Goal: Communication & Community: Answer question/provide support

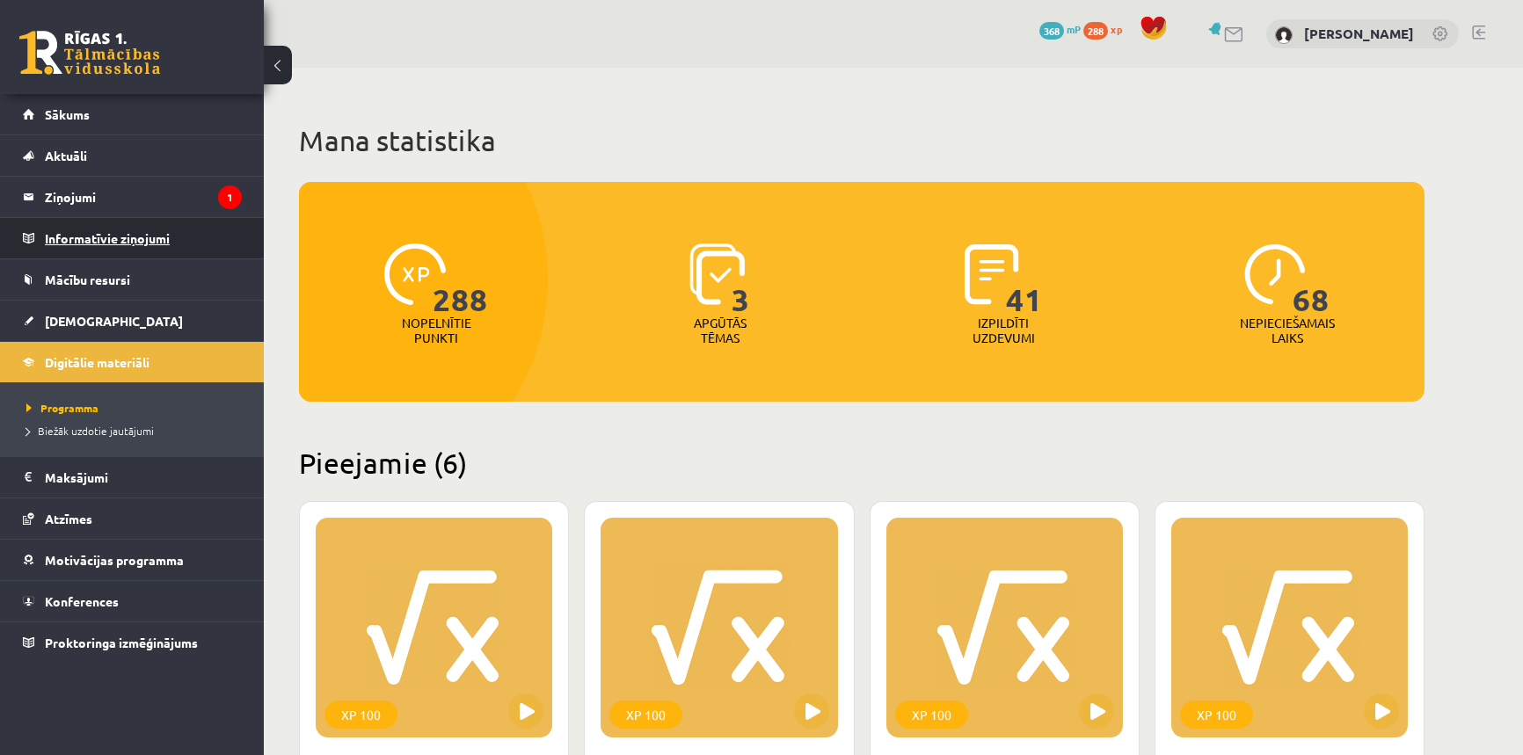
scroll to position [879, 0]
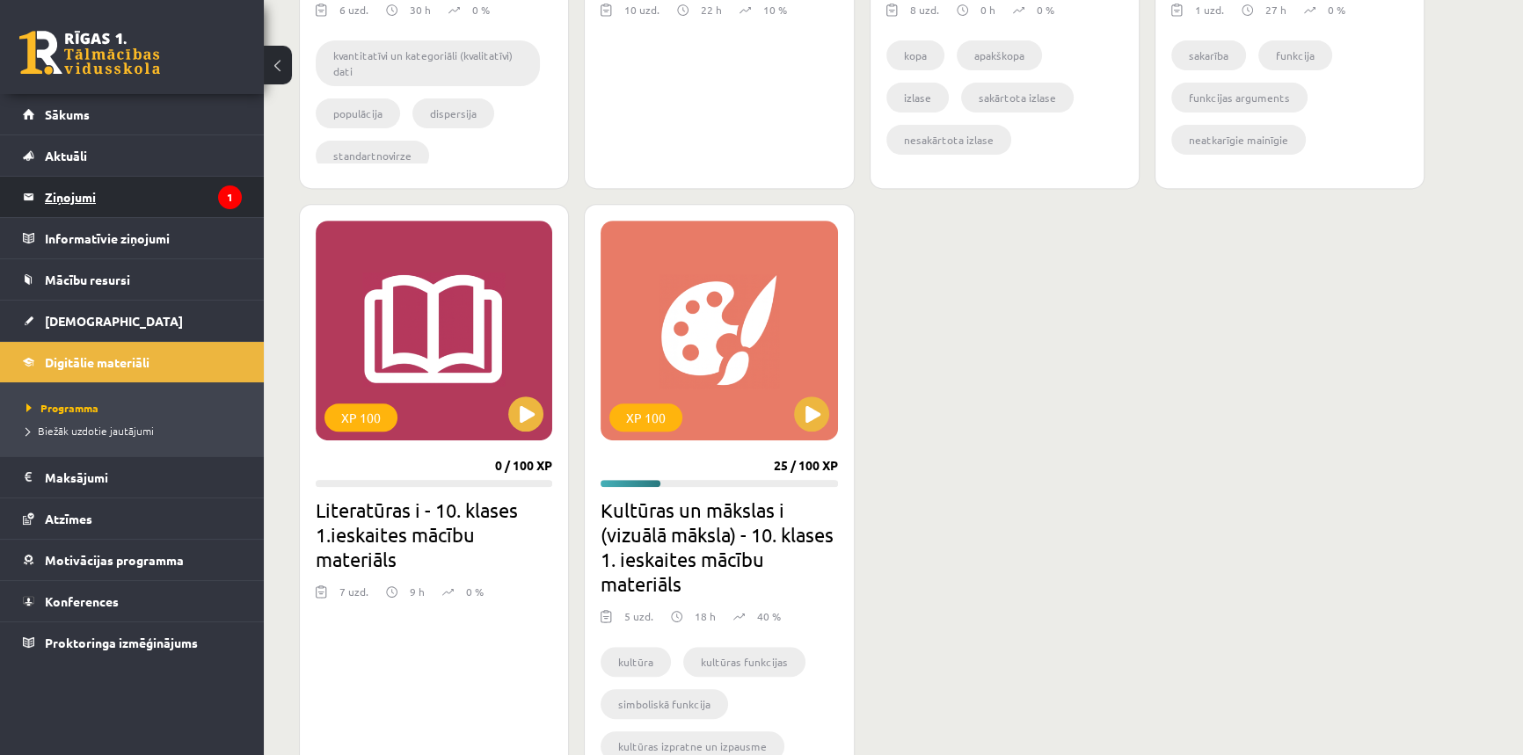
click at [103, 191] on legend "Ziņojumi 1" at bounding box center [143, 197] width 197 height 40
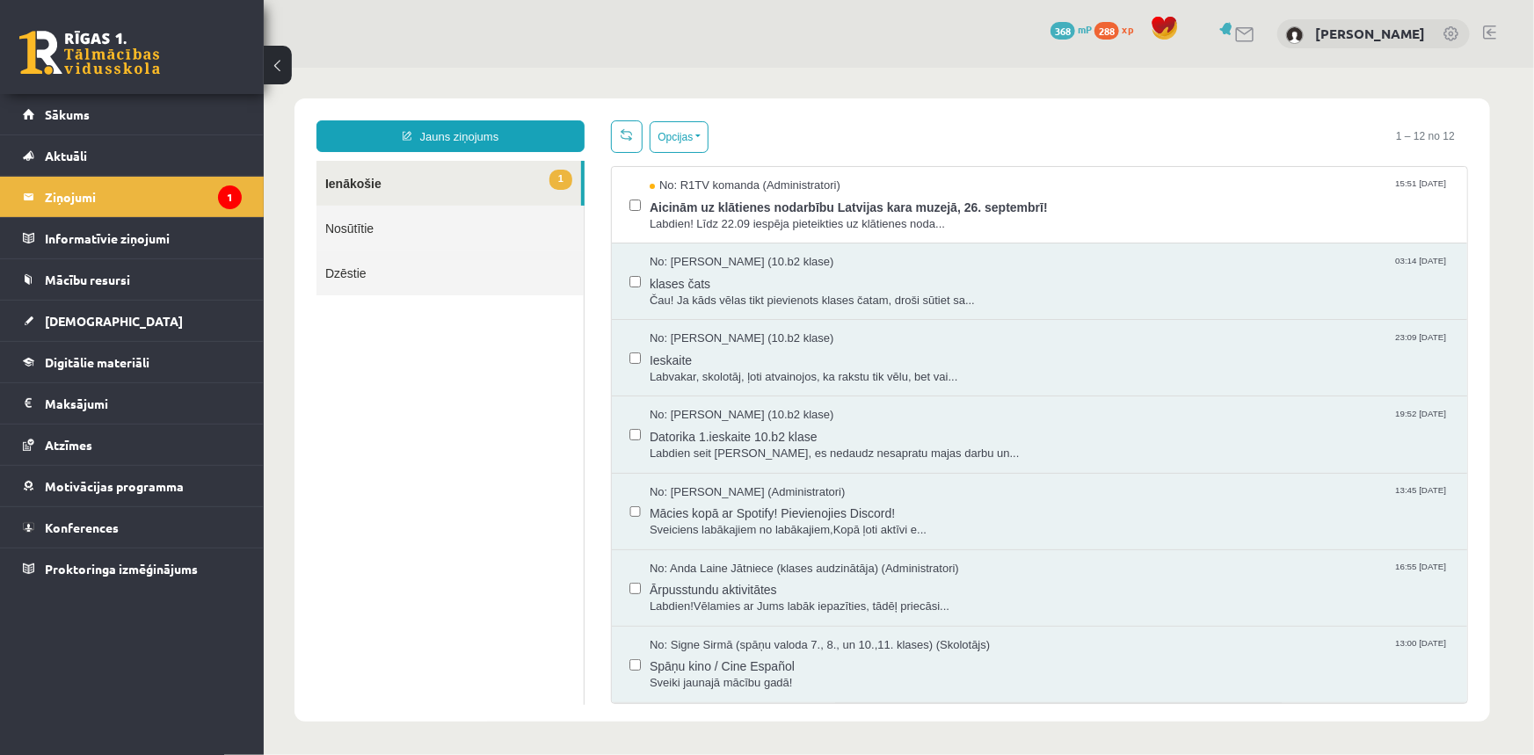
click at [385, 180] on link "1 Ienākošie" at bounding box center [448, 182] width 265 height 45
click at [343, 184] on link "1 Ienākošie" at bounding box center [448, 182] width 265 height 45
click at [339, 237] on link "Nosūtītie" at bounding box center [449, 227] width 267 height 45
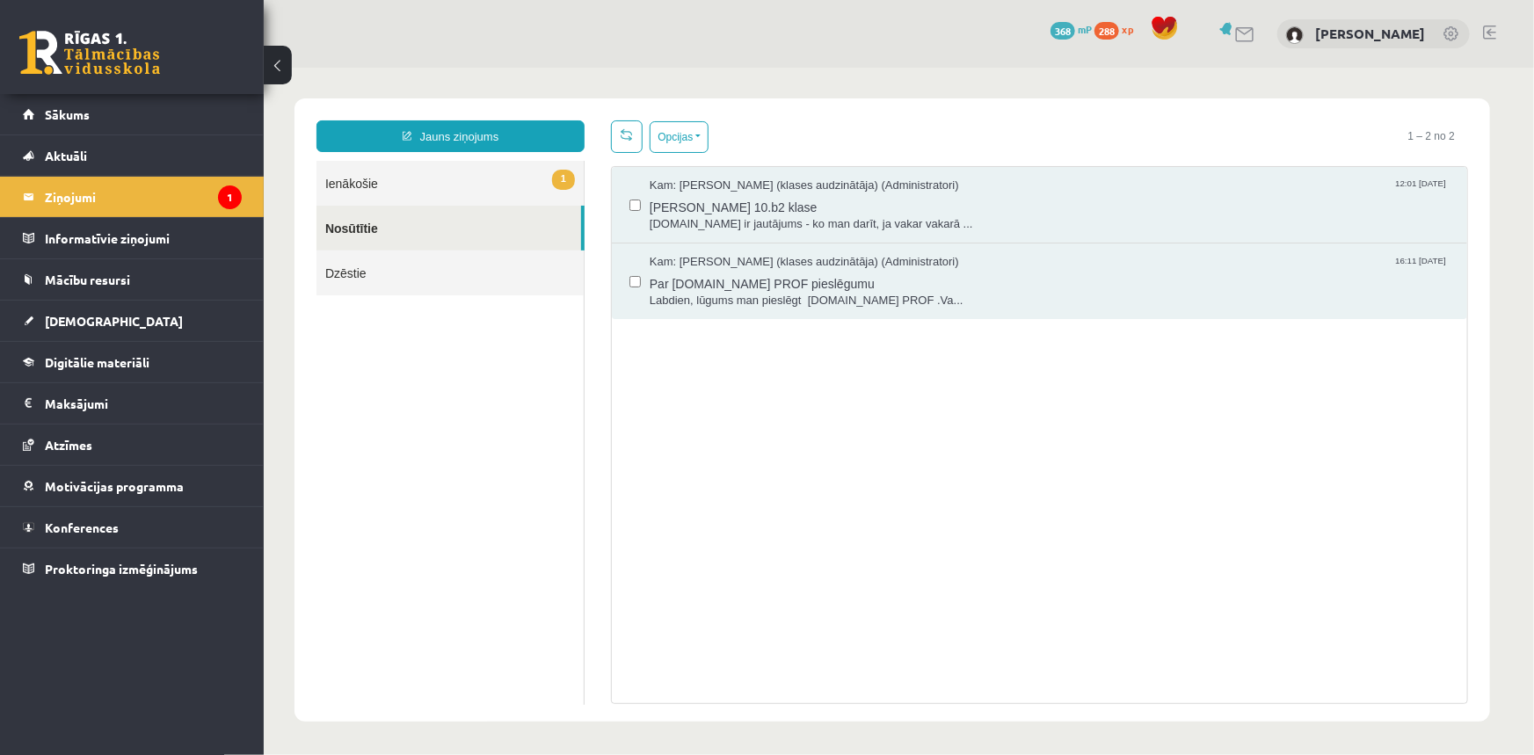
drag, startPoint x: 341, startPoint y: 186, endPoint x: 521, endPoint y: 224, distance: 184.2
click at [341, 186] on link "1 Ienākošie" at bounding box center [449, 182] width 267 height 45
click at [85, 120] on link "Sākums" at bounding box center [132, 114] width 219 height 40
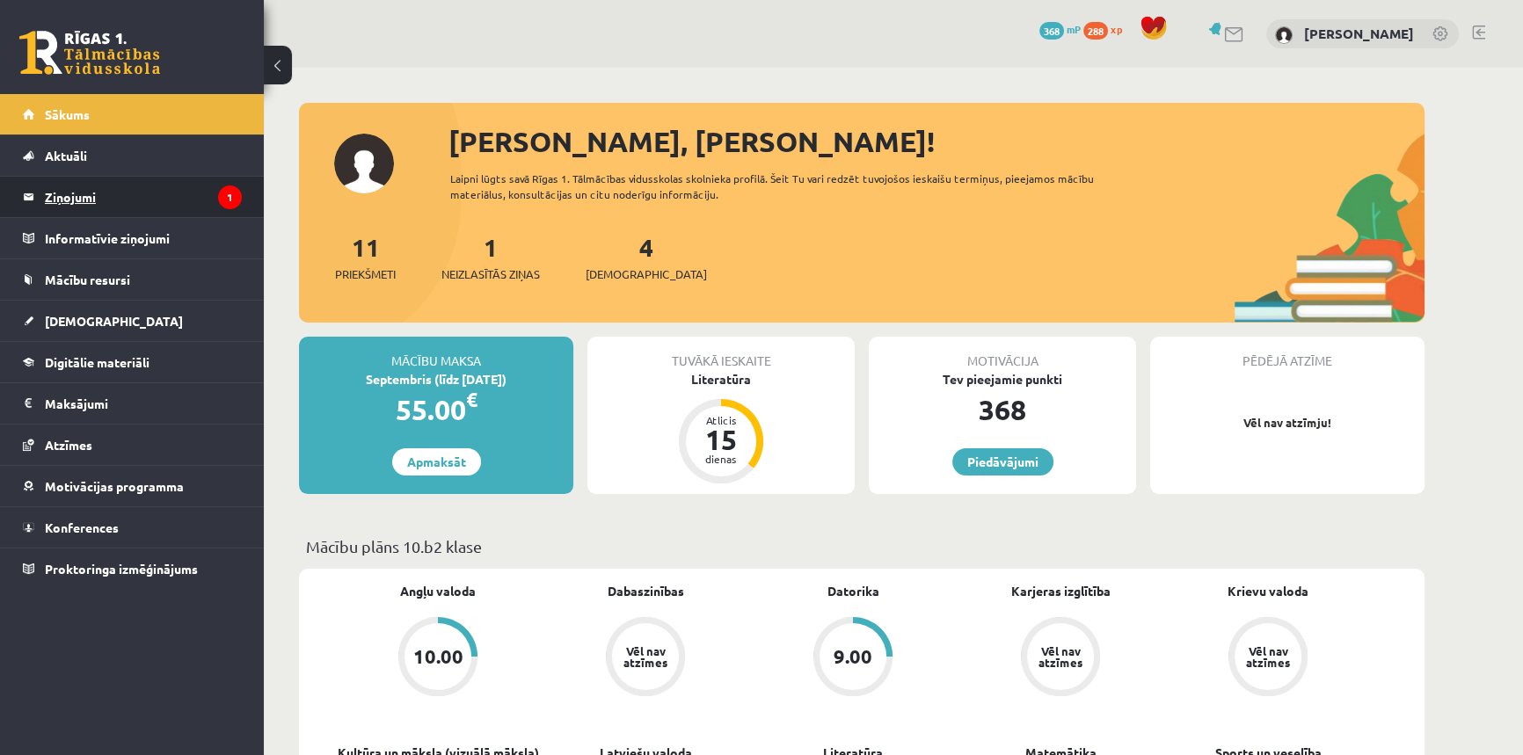
click at [122, 193] on legend "Ziņojumi 1" at bounding box center [143, 197] width 197 height 40
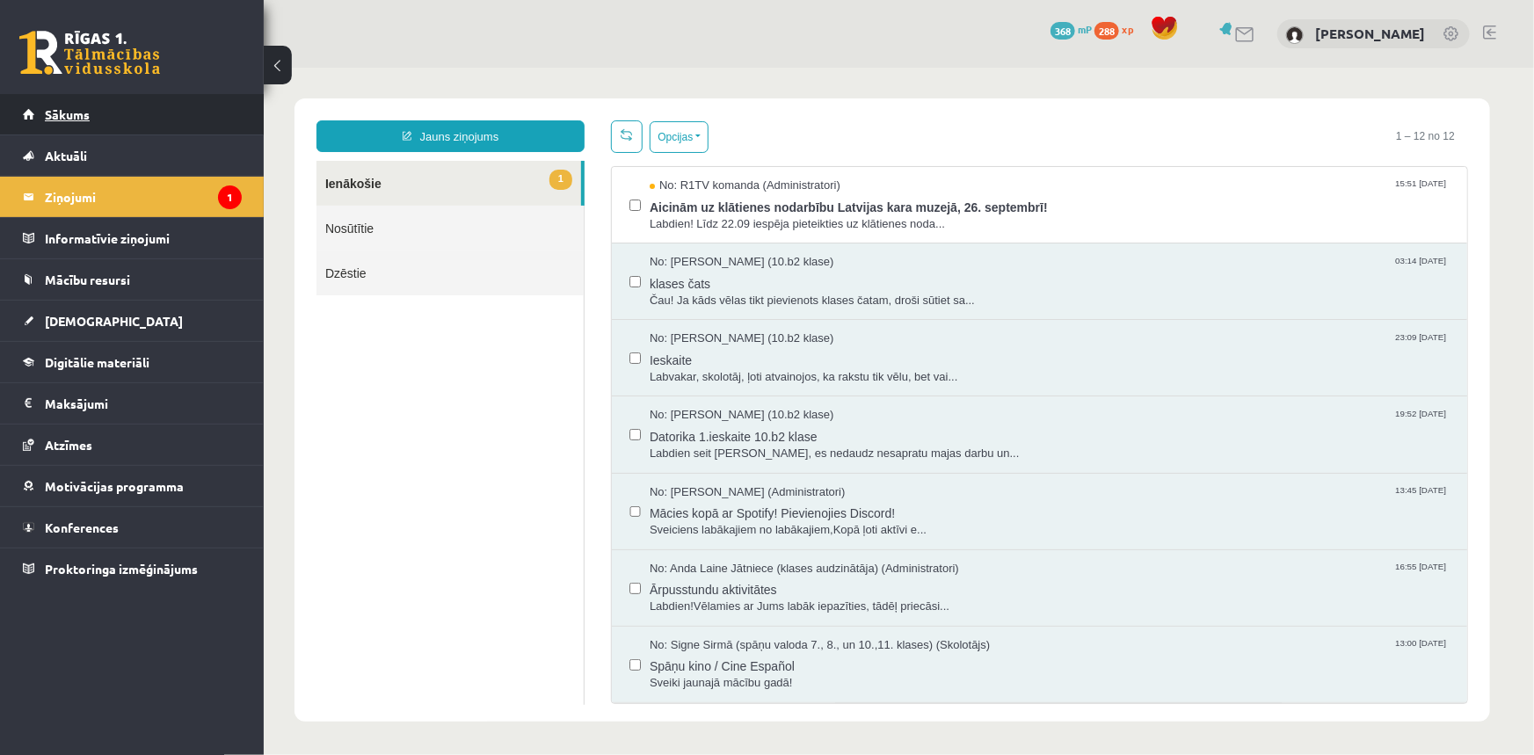
click at [33, 117] on link "Sākums" at bounding box center [132, 114] width 219 height 40
